Goal: Check status: Check status

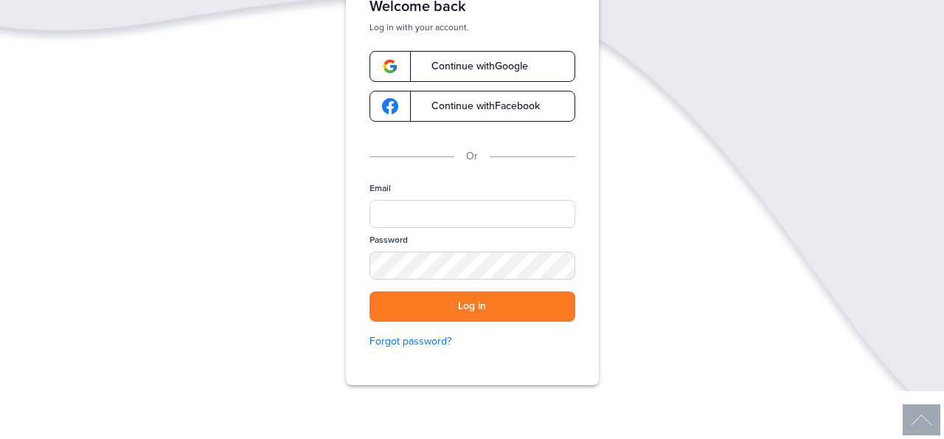
scroll to position [117, 0]
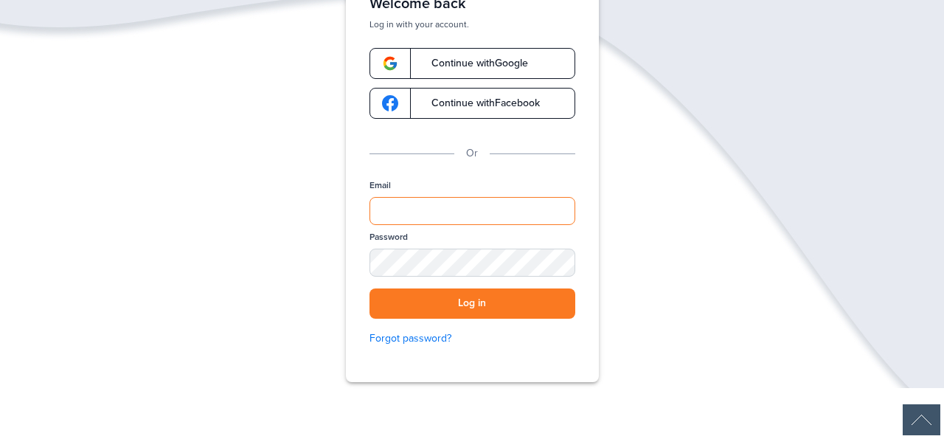
click at [404, 212] on input "Email" at bounding box center [472, 211] width 206 height 28
type input "**********"
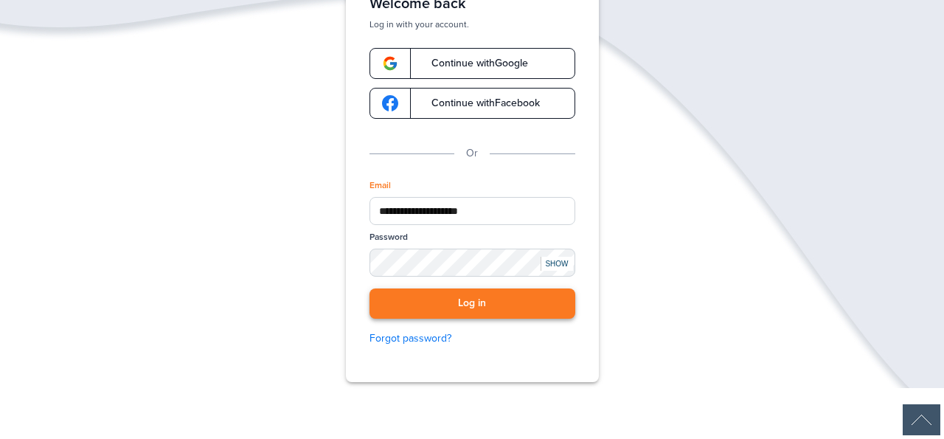
click at [510, 301] on button "Log in" at bounding box center [472, 303] width 206 height 30
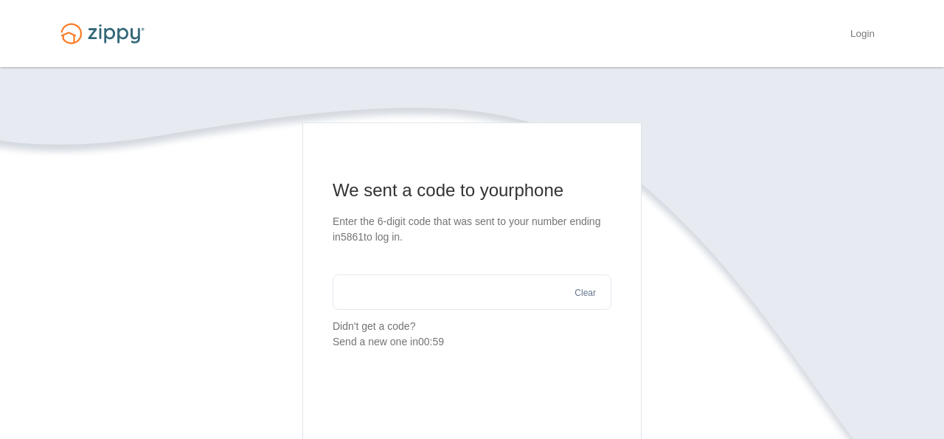
click at [499, 298] on input "text" at bounding box center [471, 291] width 279 height 35
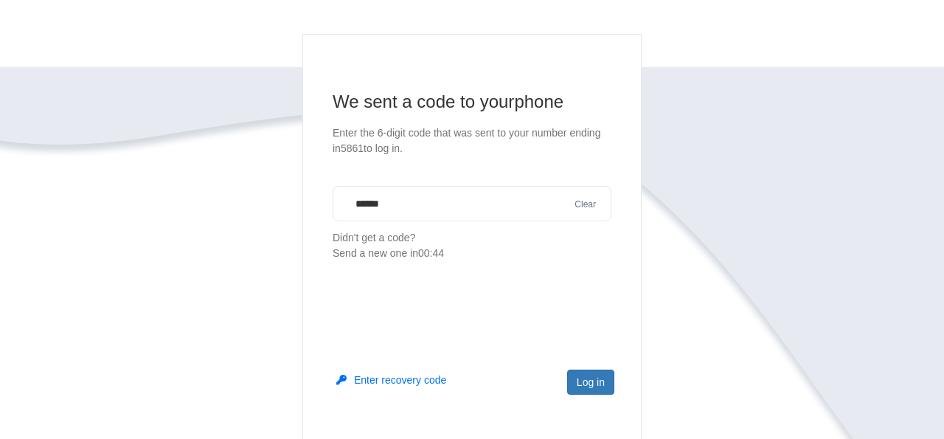
scroll to position [105, 0]
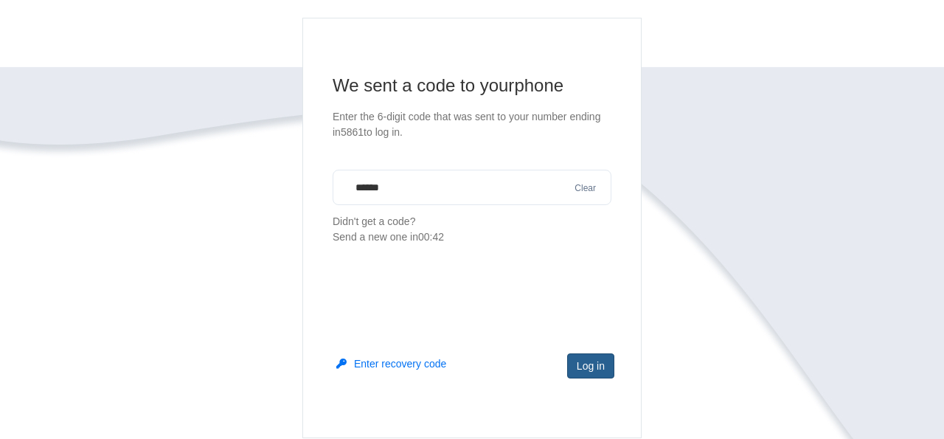
type input "******"
click at [585, 363] on button "Log in" at bounding box center [590, 365] width 47 height 25
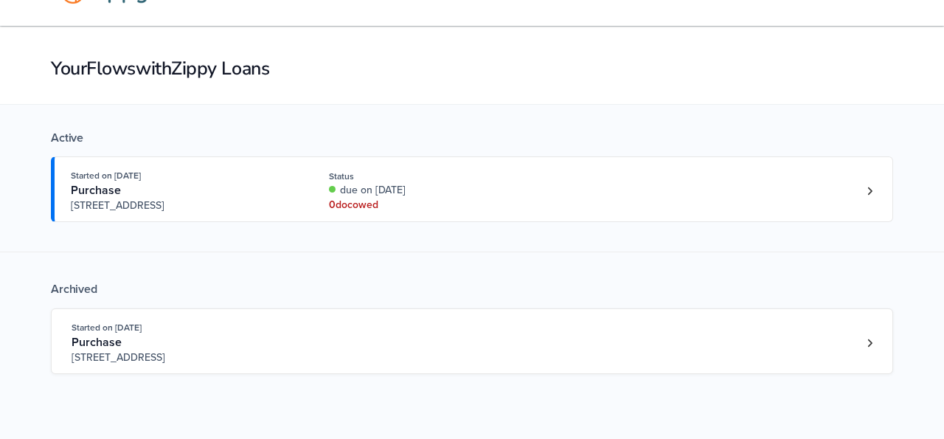
scroll to position [35, 0]
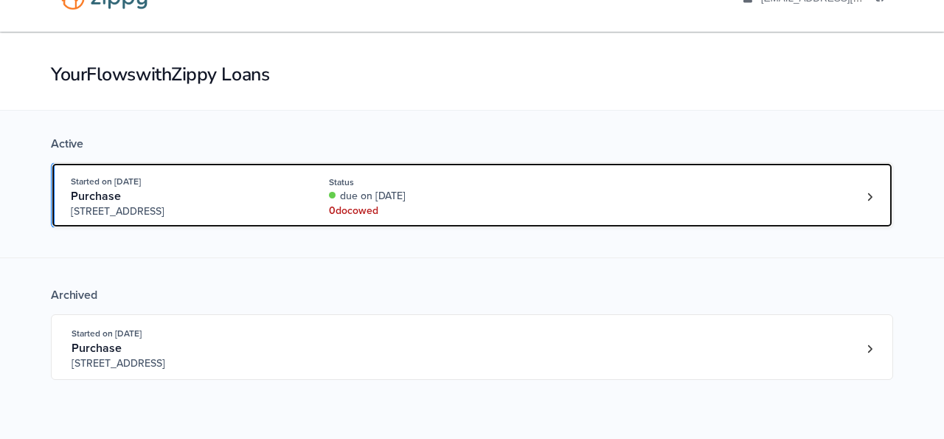
click at [530, 217] on div "Started on [DATE] Purchase [STREET_ADDRESS] Status due on [DATE] 0 doc owed" at bounding box center [464, 196] width 787 height 45
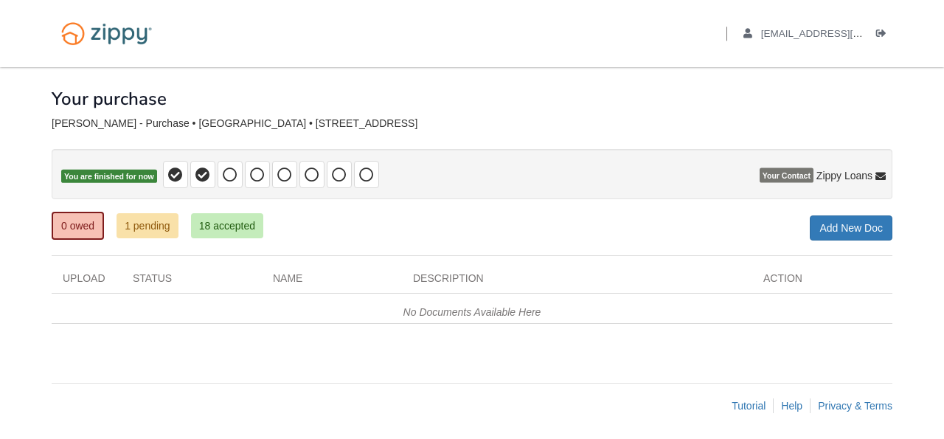
scroll to position [3, 0]
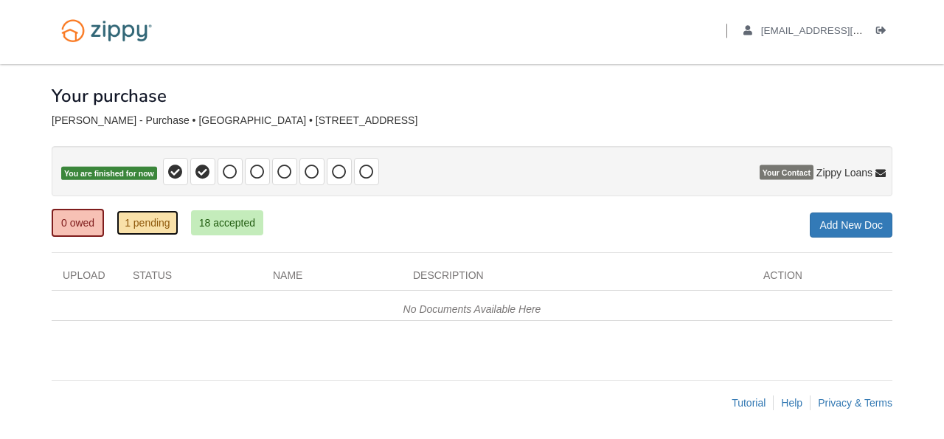
click at [137, 229] on link "1 pending" at bounding box center [147, 222] width 62 height 25
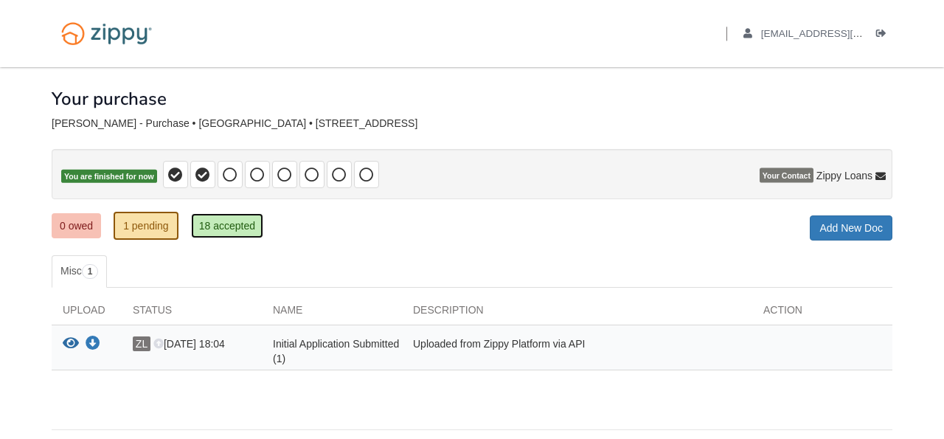
click at [261, 229] on link "18 accepted" at bounding box center [227, 225] width 72 height 25
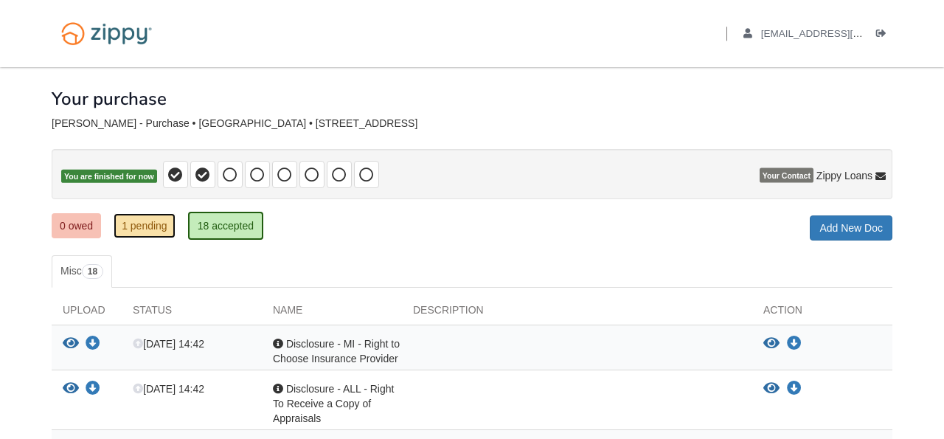
click at [147, 221] on link "1 pending" at bounding box center [145, 225] width 62 height 25
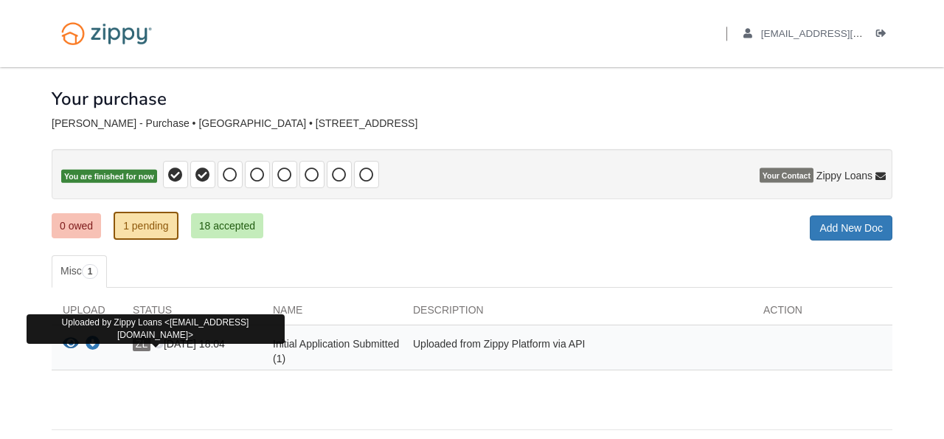
click at [143, 340] on span "ZL" at bounding box center [142, 343] width 18 height 15
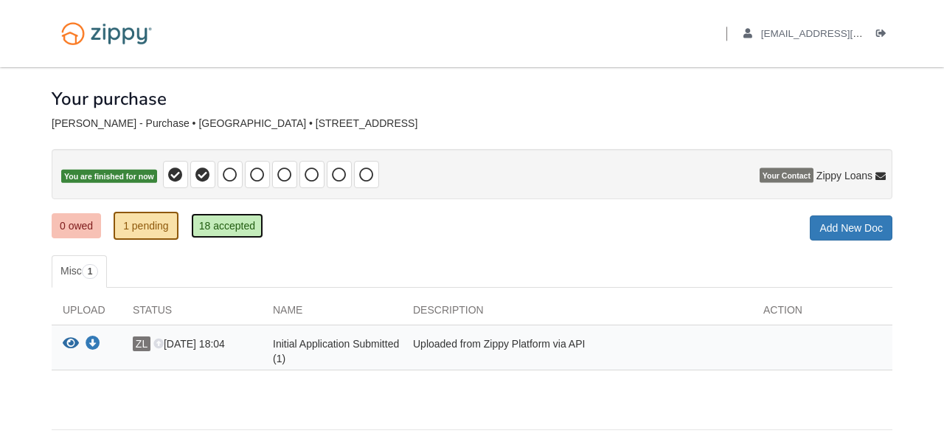
click at [245, 218] on link "18 accepted" at bounding box center [227, 225] width 72 height 25
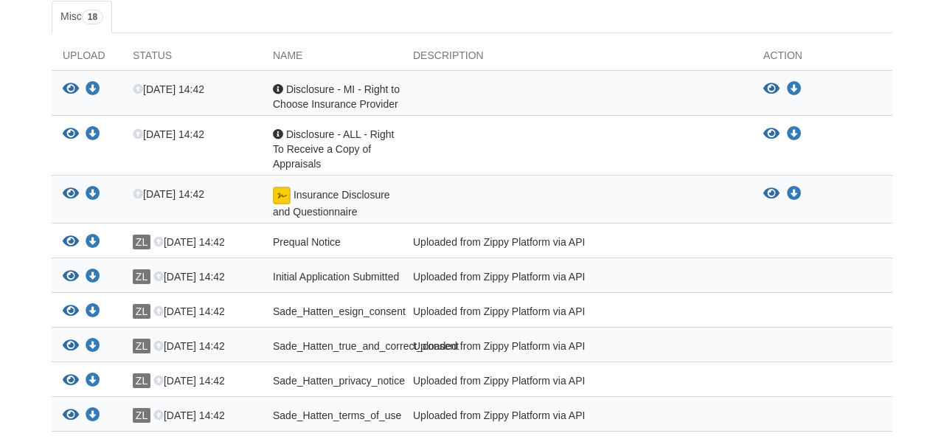
scroll to position [247, 0]
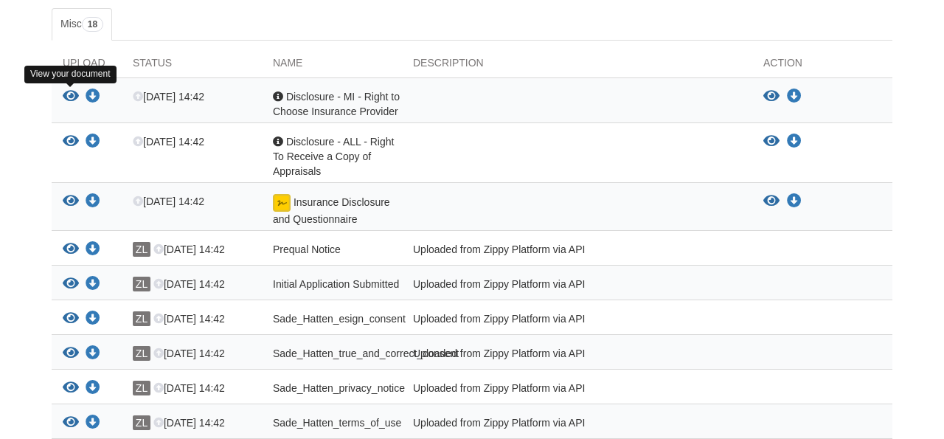
click at [72, 97] on icon "View Disclosure - MI - Right to Choose Insurance Provider" at bounding box center [71, 96] width 16 height 15
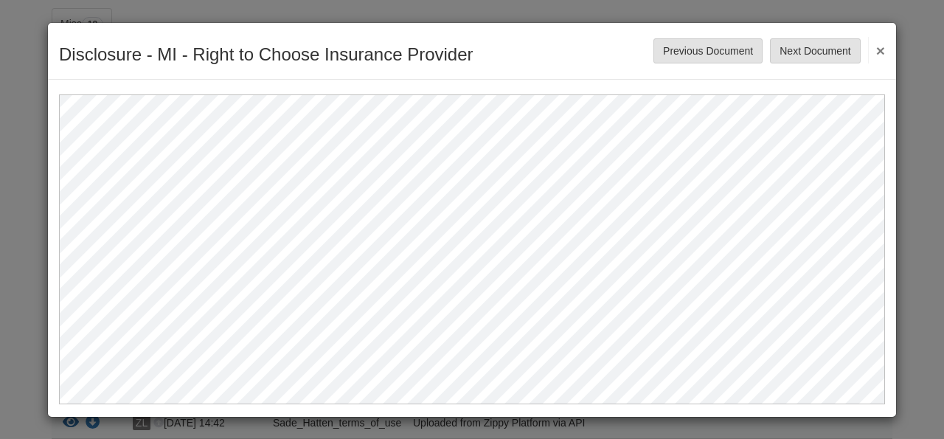
scroll to position [0, 0]
click at [879, 50] on button "×" at bounding box center [876, 50] width 17 height 27
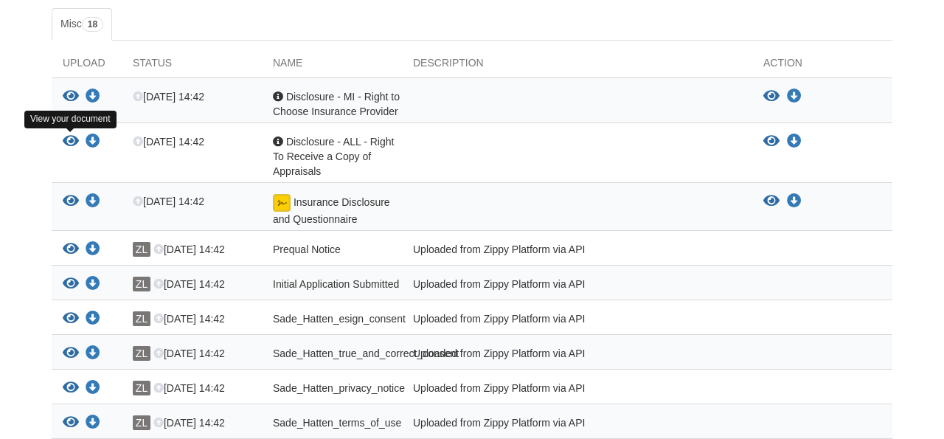
click at [65, 142] on icon "View Disclosure - ALL - Right To Receive a Copy of Appraisals" at bounding box center [71, 141] width 16 height 15
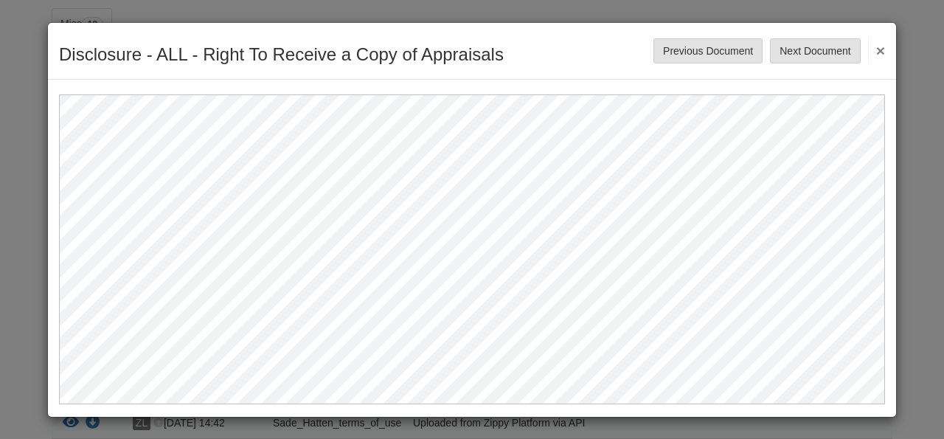
click at [880, 51] on button "×" at bounding box center [876, 50] width 17 height 27
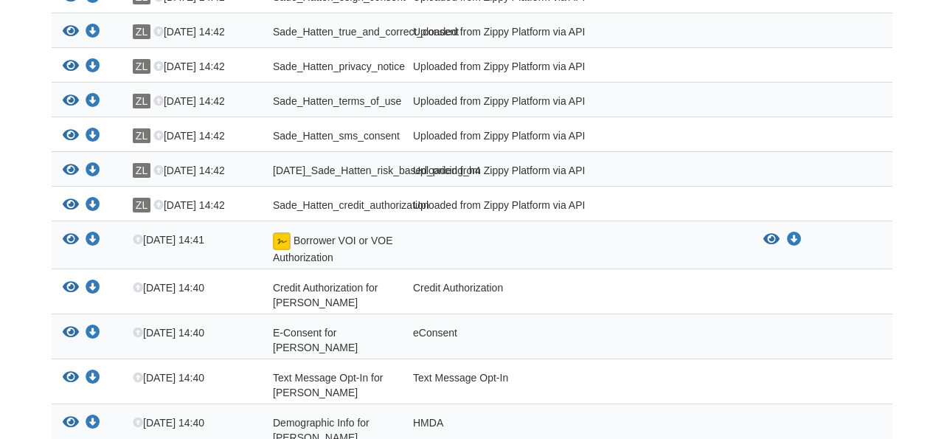
scroll to position [571, 0]
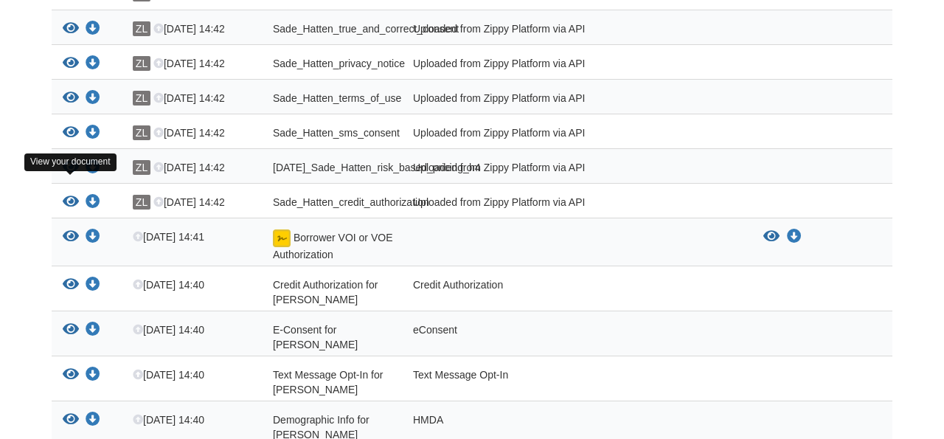
click at [68, 175] on icon "View 08-28-2025_Sade_Hatten_risk_based_pricing_h4" at bounding box center [71, 167] width 16 height 15
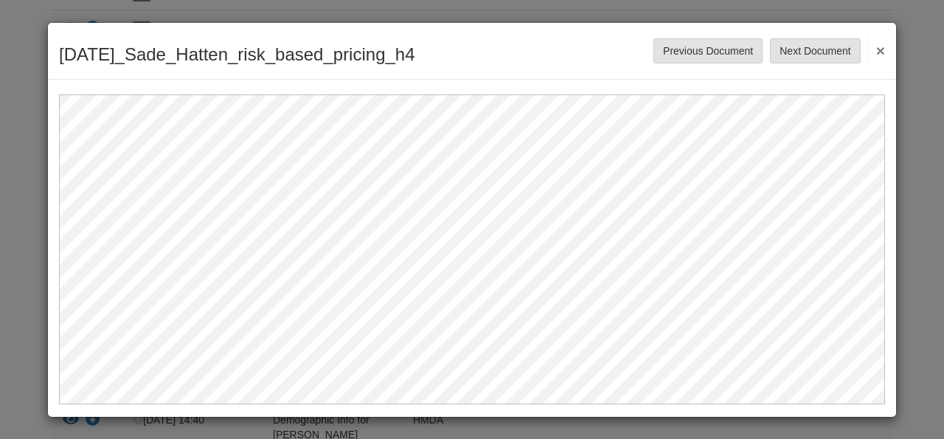
click at [882, 52] on button "×" at bounding box center [876, 50] width 17 height 27
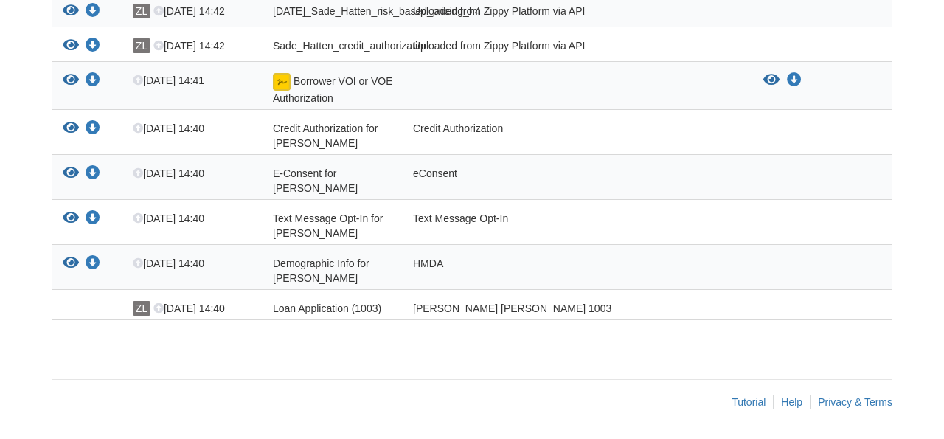
scroll to position [0, 0]
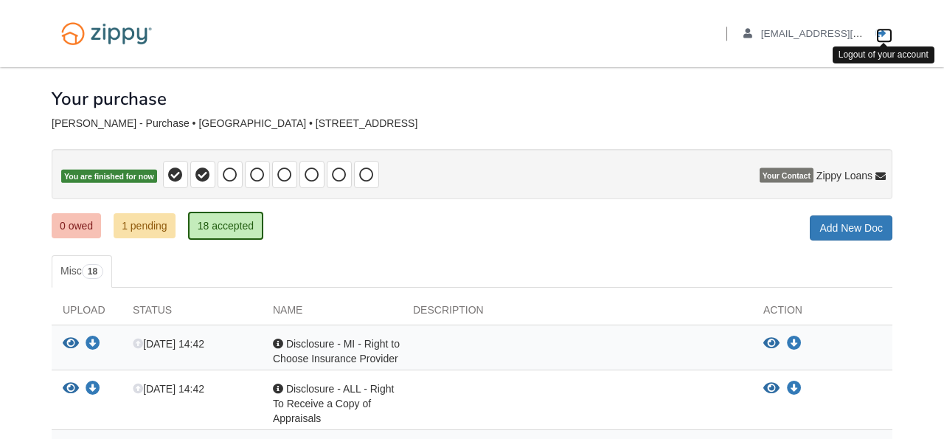
click at [880, 39] on link "Logout" at bounding box center [884, 35] width 16 height 15
